Goal: Information Seeking & Learning: Learn about a topic

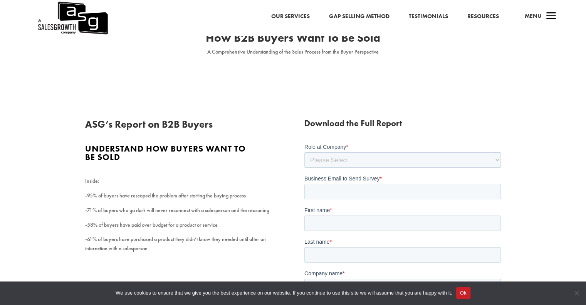
scroll to position [77, 0]
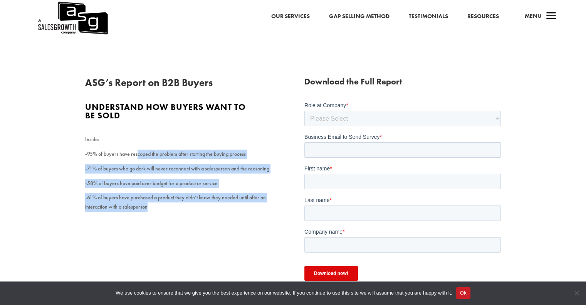
drag, startPoint x: 136, startPoint y: 152, endPoint x: 225, endPoint y: 212, distance: 106.9
click at [225, 212] on div "ASG’s Report on B2B Buyers Understand how buyers want to be sold Inside: -95% o…" at bounding box center [293, 185] width 416 height 237
click at [183, 228] on div "ASG’s Report on B2B Buyers Understand how buyers want to be sold Inside: -95% o…" at bounding box center [293, 185] width 416 height 237
drag, startPoint x: 137, startPoint y: 161, endPoint x: 237, endPoint y: 217, distance: 114.8
click at [237, 217] on div "ASG’s Report on B2B Buyers Understand how buyers want to be sold Inside: -95% o…" at bounding box center [293, 185] width 416 height 237
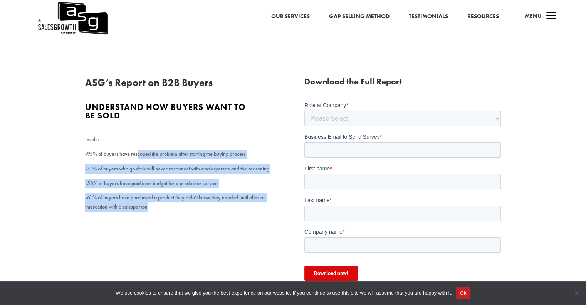
click at [203, 173] on p "-71% of buyers who go dark will never reconnect with a salesperson and the reas…" at bounding box center [183, 171] width 196 height 15
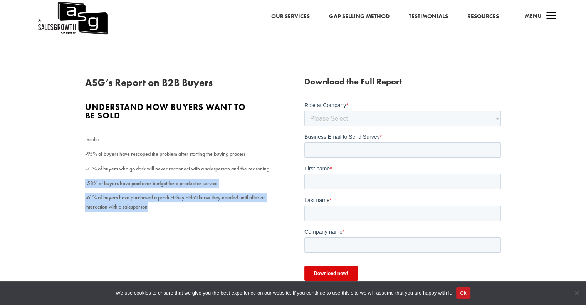
drag, startPoint x: 83, startPoint y: 182, endPoint x: 183, endPoint y: 223, distance: 107.9
click at [183, 223] on div "ASG’s Report on B2B Buyers Understand how buyers want to be sold Inside: -95% o…" at bounding box center [293, 240] width 586 height 389
click at [170, 228] on div "ASG’s Report on B2B Buyers Understand how buyers want to be sold Inside: -95% o…" at bounding box center [293, 185] width 416 height 237
drag, startPoint x: 149, startPoint y: 183, endPoint x: 231, endPoint y: 217, distance: 89.1
click at [231, 217] on div "ASG’s Report on B2B Buyers Understand how buyers want to be sold Inside: -95% o…" at bounding box center [293, 185] width 416 height 237
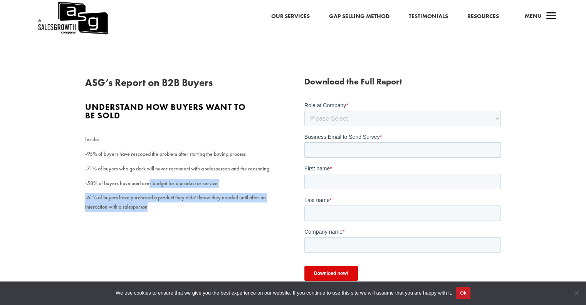
click at [199, 233] on div "ASG’s Report on B2B Buyers Understand how buyers want to be sold Inside: -95% o…" at bounding box center [293, 185] width 416 height 237
drag, startPoint x: 126, startPoint y: 196, endPoint x: 213, endPoint y: 212, distance: 88.8
click at [213, 212] on div "ASG’s Report on B2B Buyers Understand how buyers want to be sold Inside: -95% o…" at bounding box center [293, 185] width 416 height 237
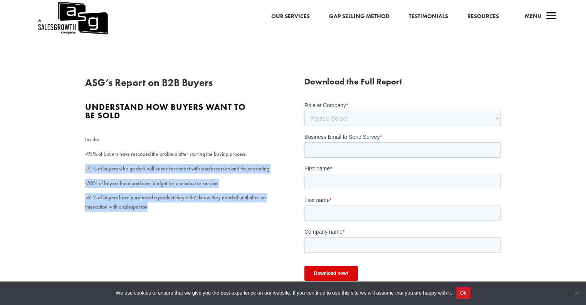
drag, startPoint x: 77, startPoint y: 166, endPoint x: 246, endPoint y: 227, distance: 179.5
click at [246, 227] on div "ASG’s Report on B2B Buyers Understand how buyers want to be sold Inside: -95% o…" at bounding box center [293, 240] width 586 height 389
click at [461, 294] on button "Ok" at bounding box center [463, 293] width 14 height 12
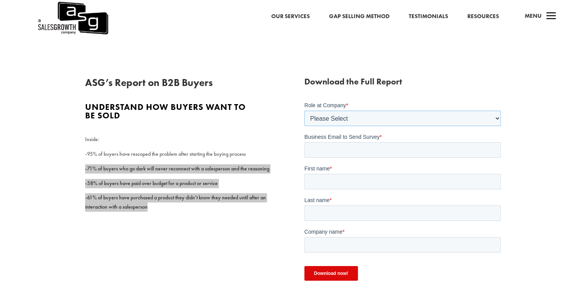
click at [330, 115] on select "Please Select C-Level (CRO, CSO, etc) Senior Leadership (VP of Sales, VP of Ena…" at bounding box center [402, 117] width 196 height 15
